Goal: Register for event/course

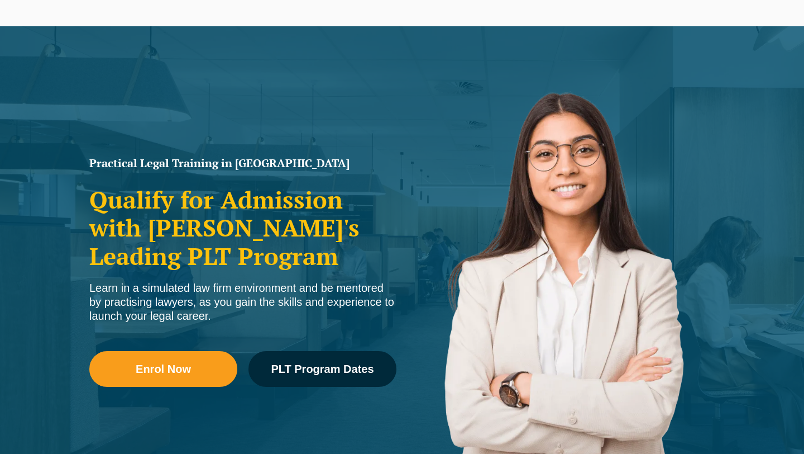
scroll to position [60, 0]
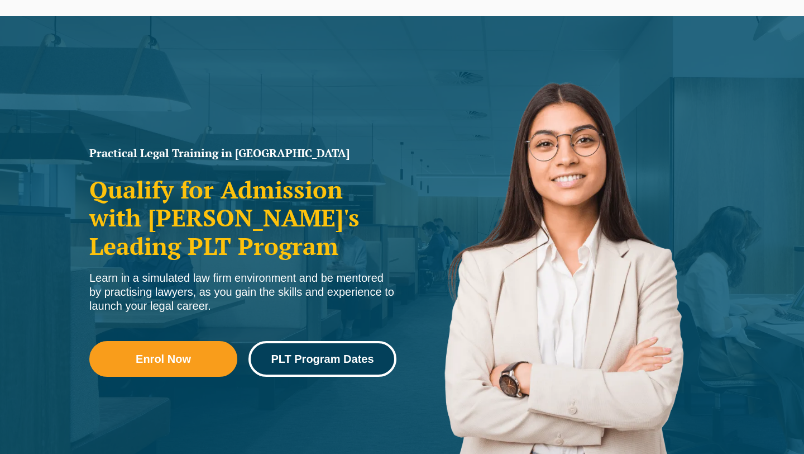
click at [337, 361] on span "PLT Program Dates" at bounding box center [322, 358] width 103 height 11
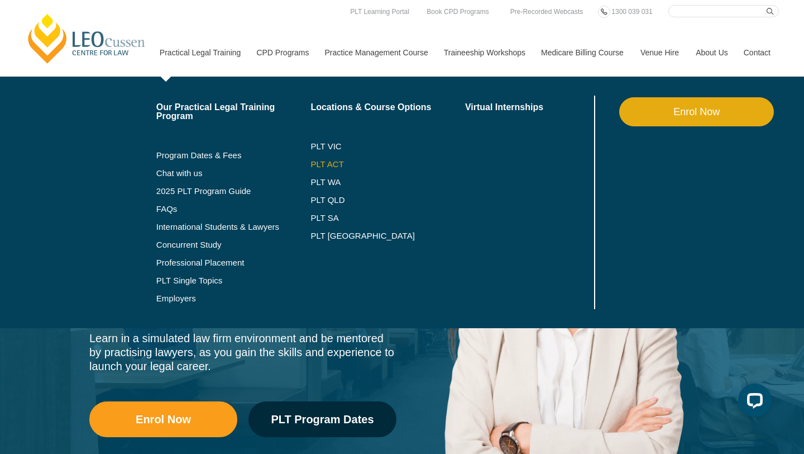
click at [318, 163] on link "PLT ACT" at bounding box center [388, 164] width 155 height 9
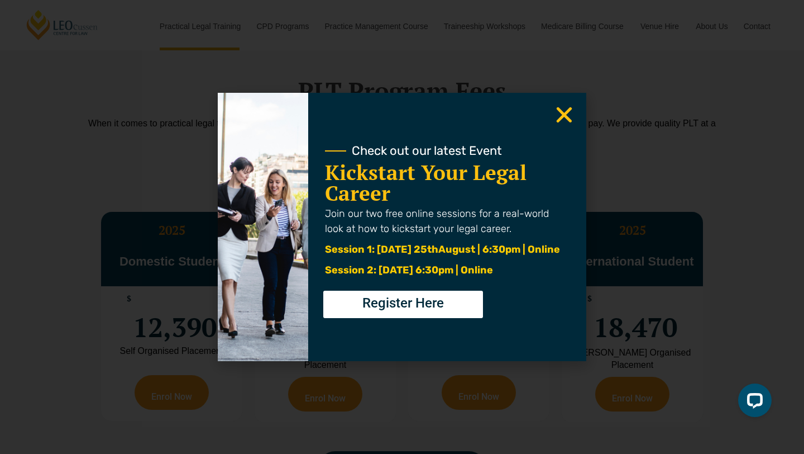
scroll to position [1923, 0]
click at [571, 113] on icon "Close" at bounding box center [565, 115] width 22 height 22
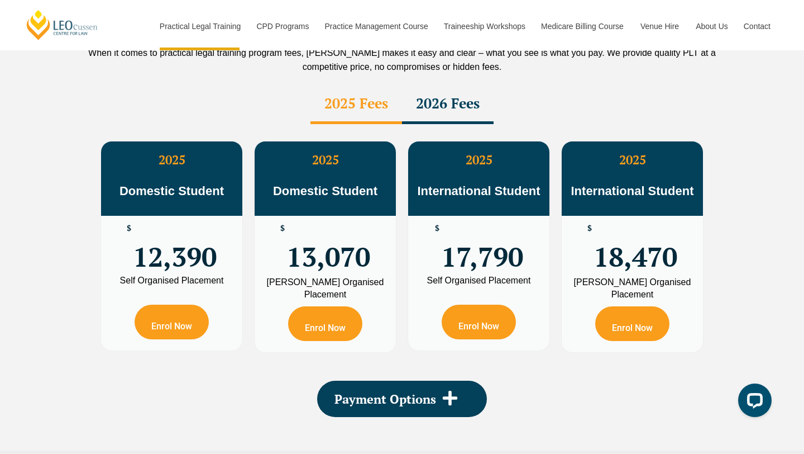
scroll to position [1997, 0]
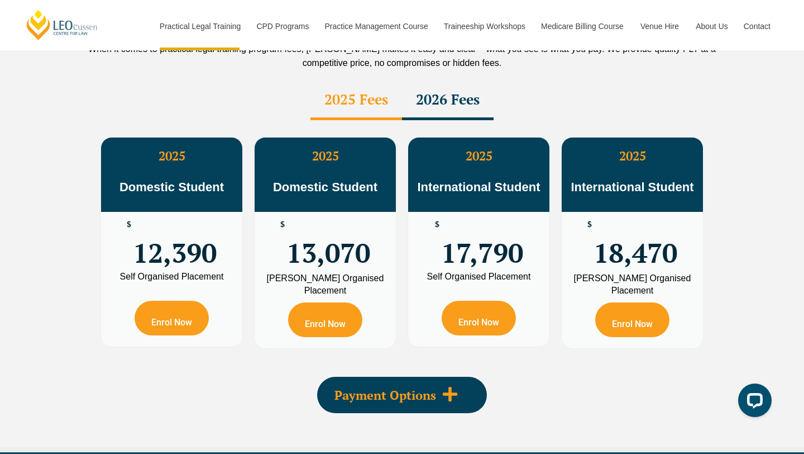
click at [444, 385] on span at bounding box center [450, 394] width 28 height 18
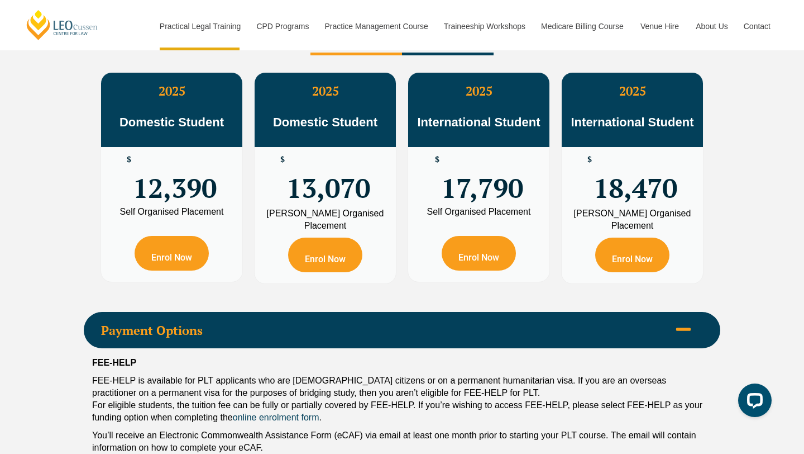
scroll to position [2050, 0]
